Goal: Task Accomplishment & Management: Use online tool/utility

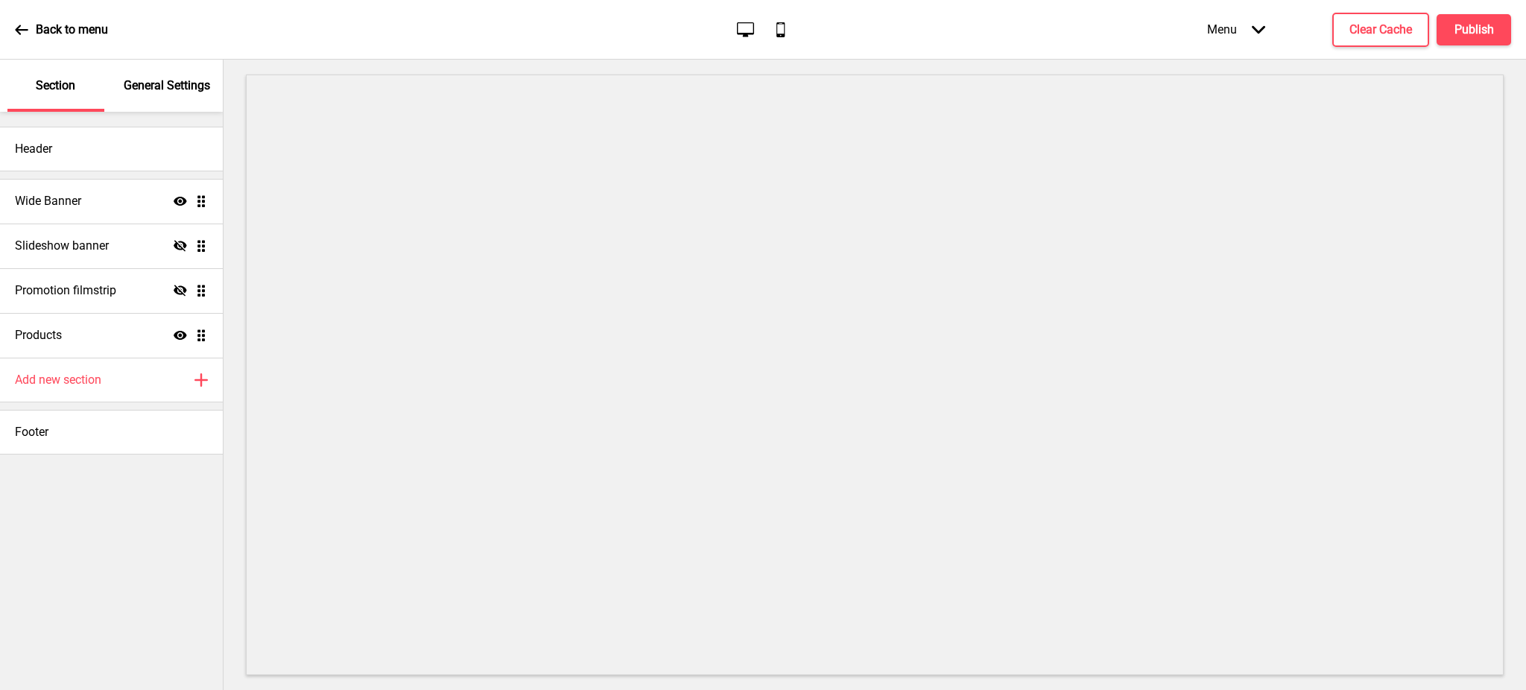
click at [148, 378] on div "Add new section Plus" at bounding box center [111, 380] width 223 height 45
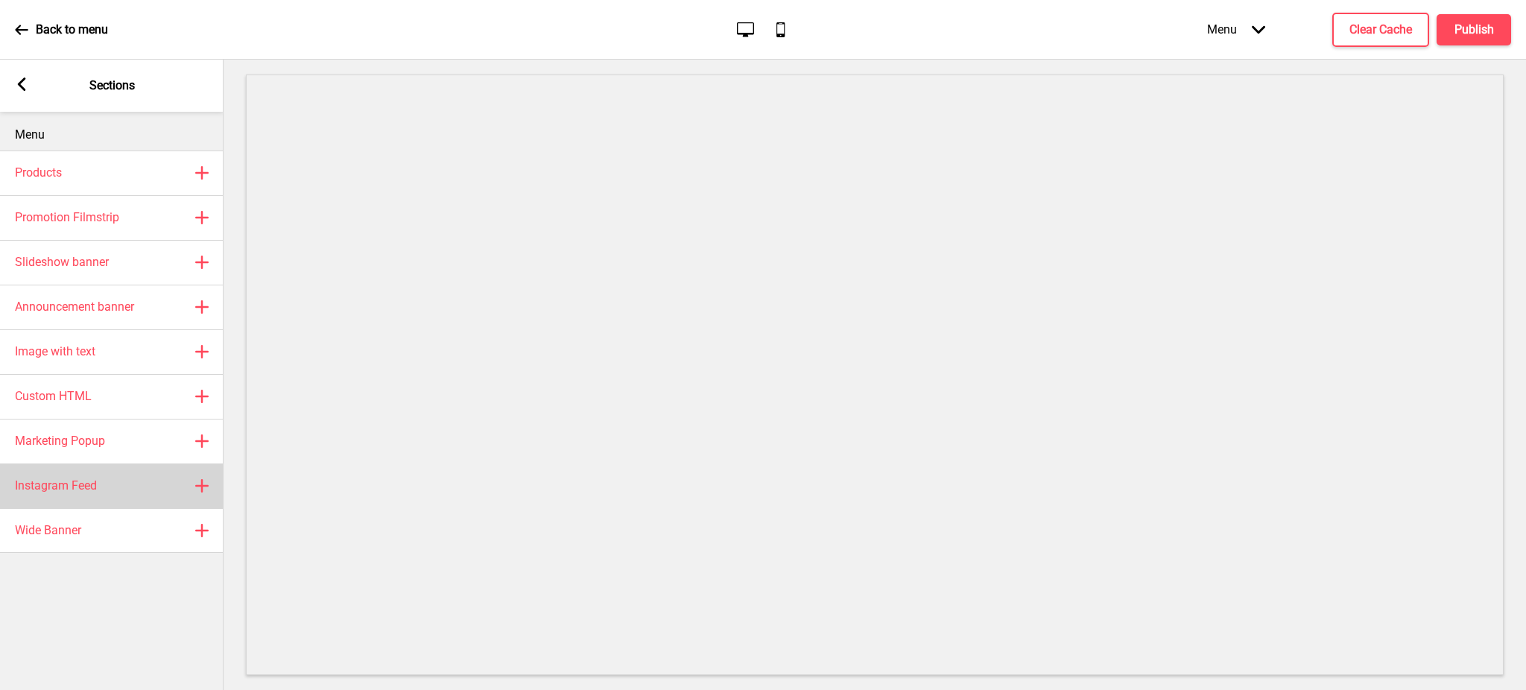
click at [126, 486] on div "Instagram Feed Plus" at bounding box center [112, 485] width 224 height 45
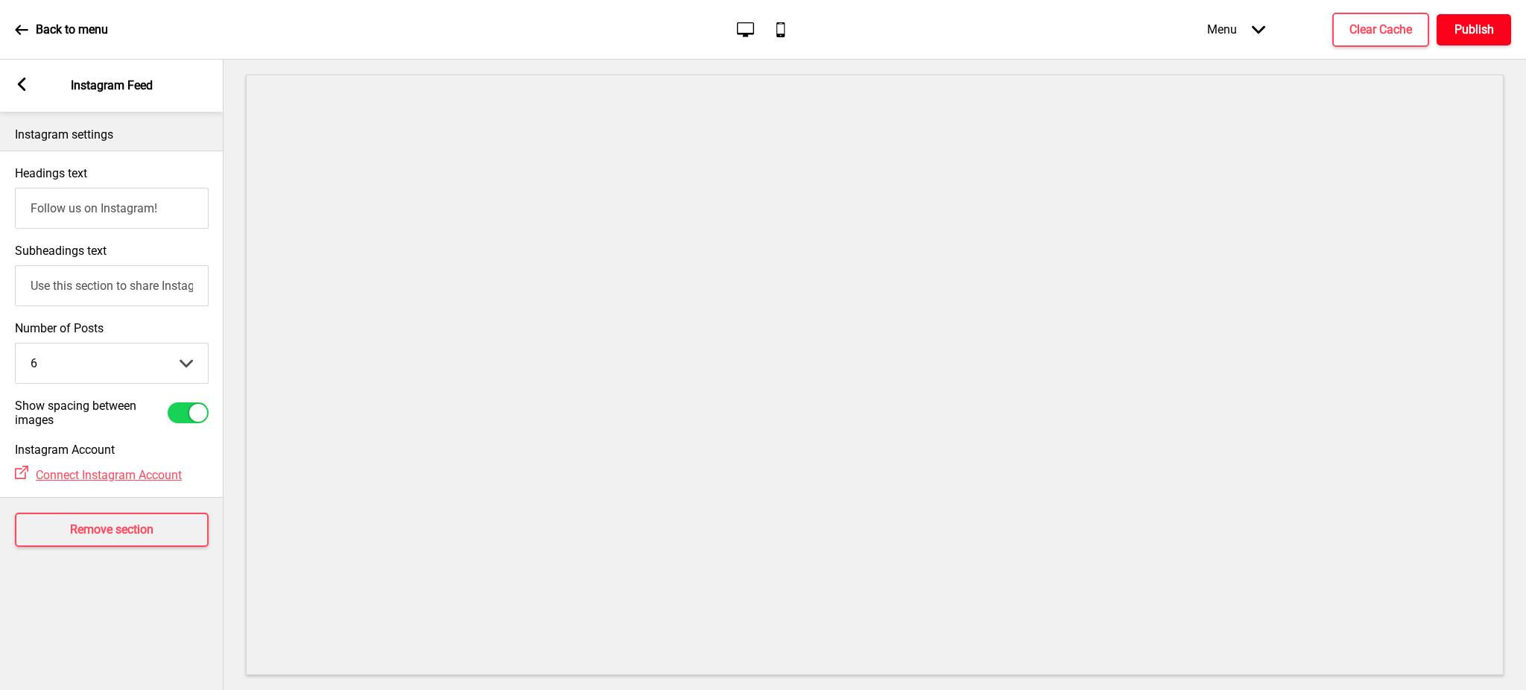
click at [1475, 33] on h4 "Publish" at bounding box center [1474, 30] width 39 height 16
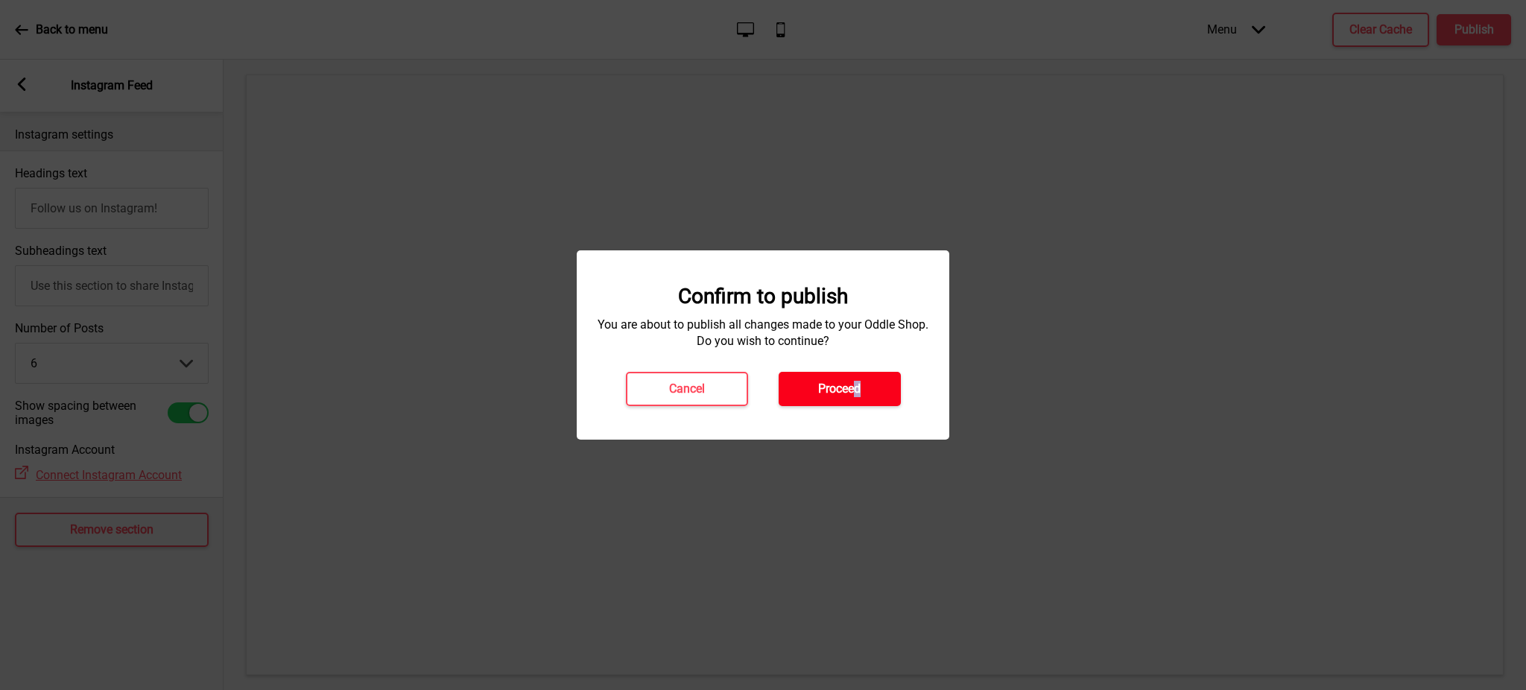
click at [857, 376] on div "Confirm to publish You are about to publish all changes made to your Oddle Shop…" at bounding box center [763, 345] width 343 height 122
click at [857, 376] on button "Proceed" at bounding box center [840, 389] width 122 height 34
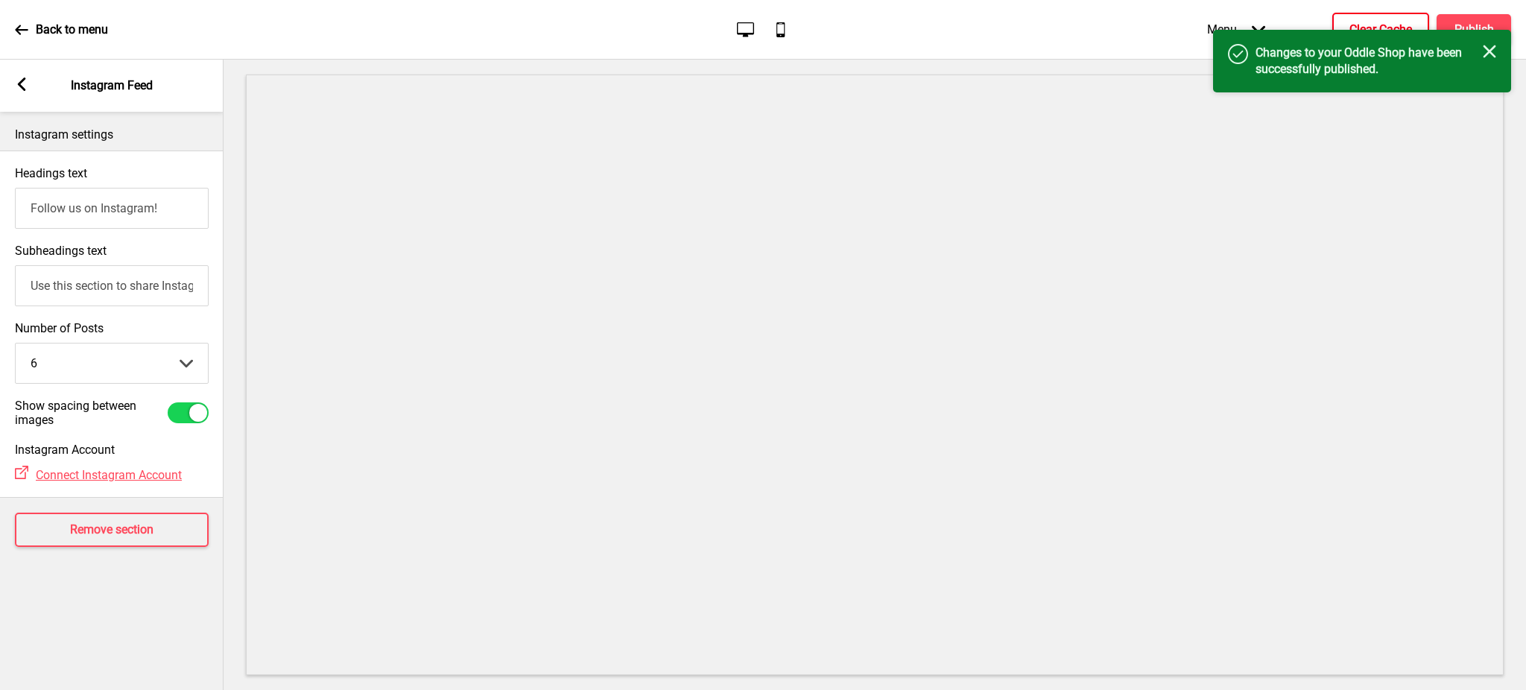
click at [1372, 22] on h4 "Clear Cache" at bounding box center [1380, 30] width 63 height 16
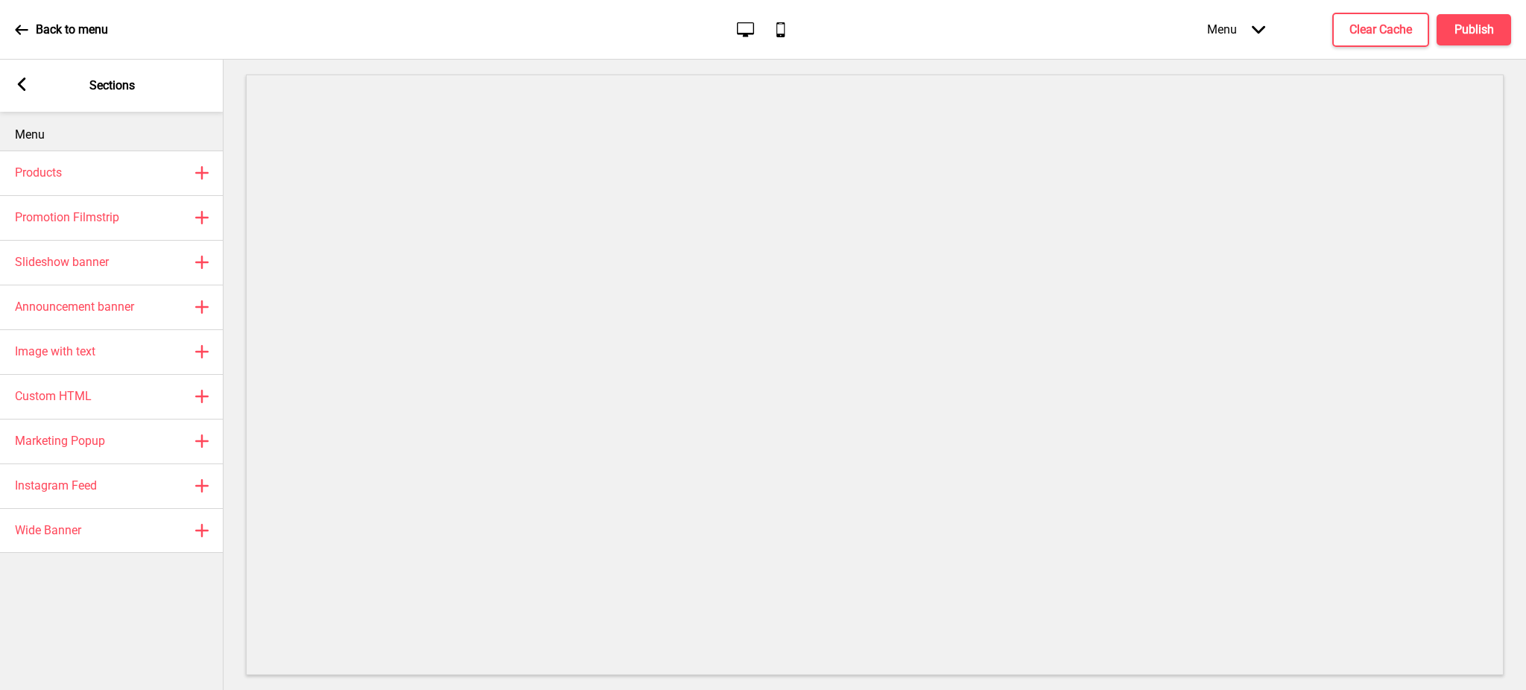
click at [22, 78] on rect at bounding box center [21, 83] width 13 height 13
